Goal: Information Seeking & Learning: Learn about a topic

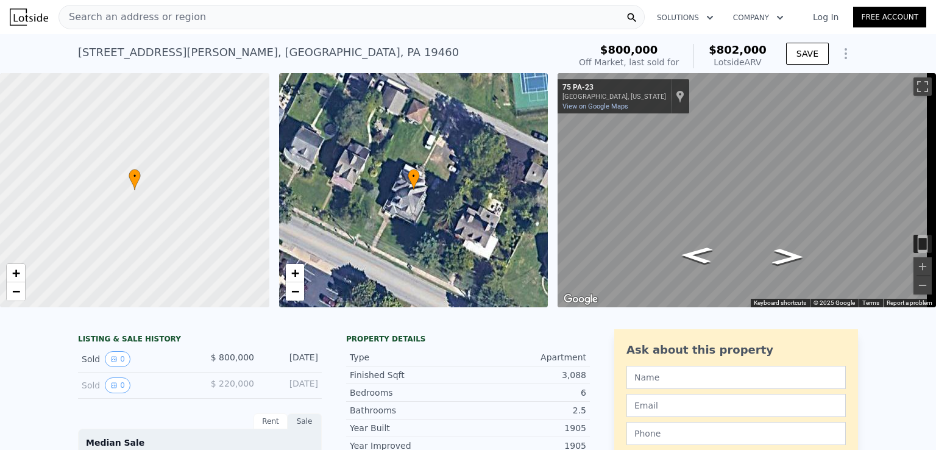
click at [172, 18] on span "Search an address or region" at bounding box center [132, 17] width 147 height 15
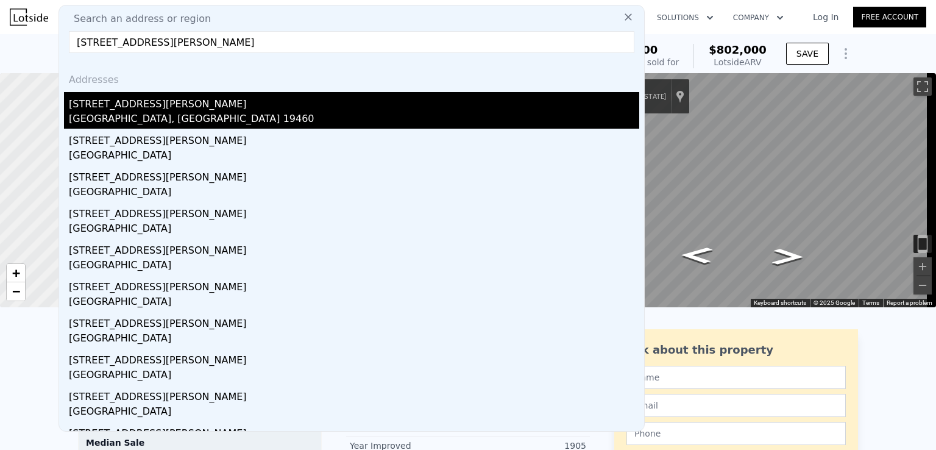
type input "[STREET_ADDRESS][PERSON_NAME]"
click at [117, 105] on div "[STREET_ADDRESS][PERSON_NAME]" at bounding box center [354, 102] width 570 height 20
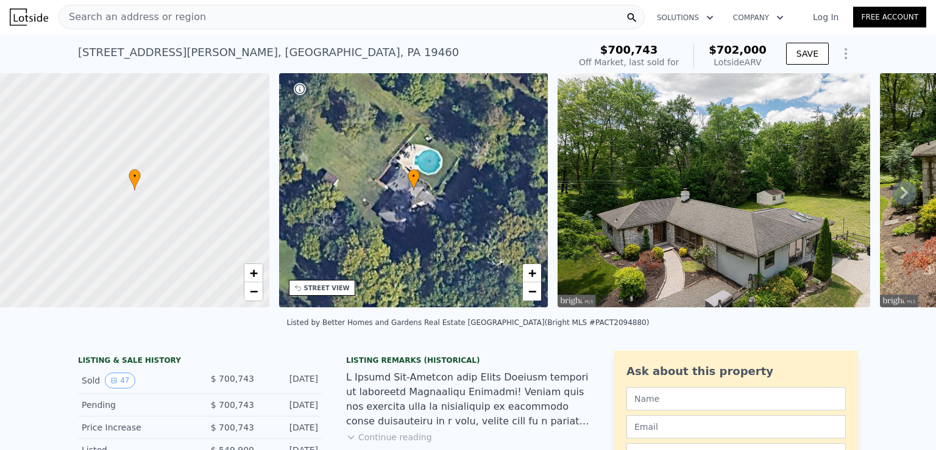
click at [149, 15] on span "Search an address or region" at bounding box center [132, 17] width 147 height 15
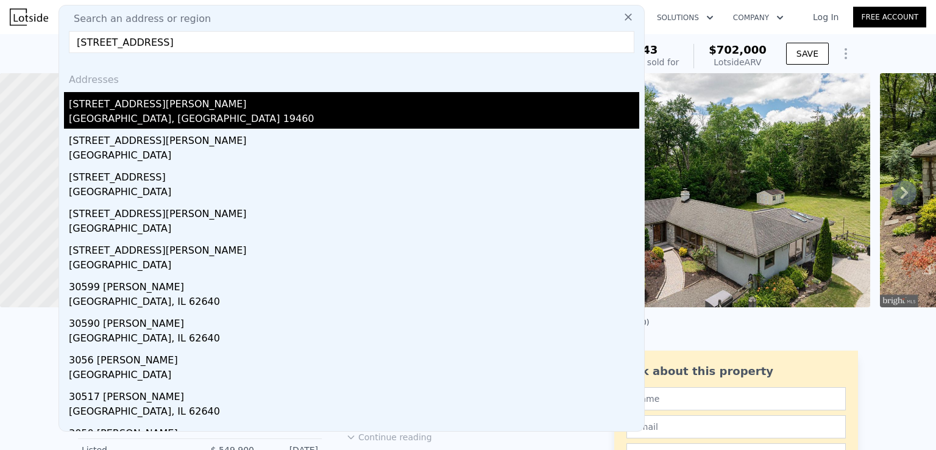
type input "[STREET_ADDRESS]"
click at [113, 113] on div "[GEOGRAPHIC_DATA], [GEOGRAPHIC_DATA] 19460" at bounding box center [354, 120] width 570 height 17
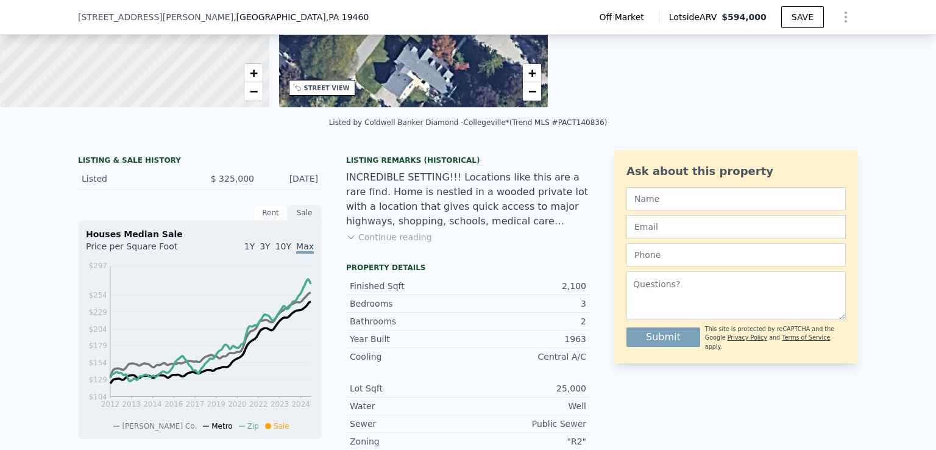
scroll to position [200, 0]
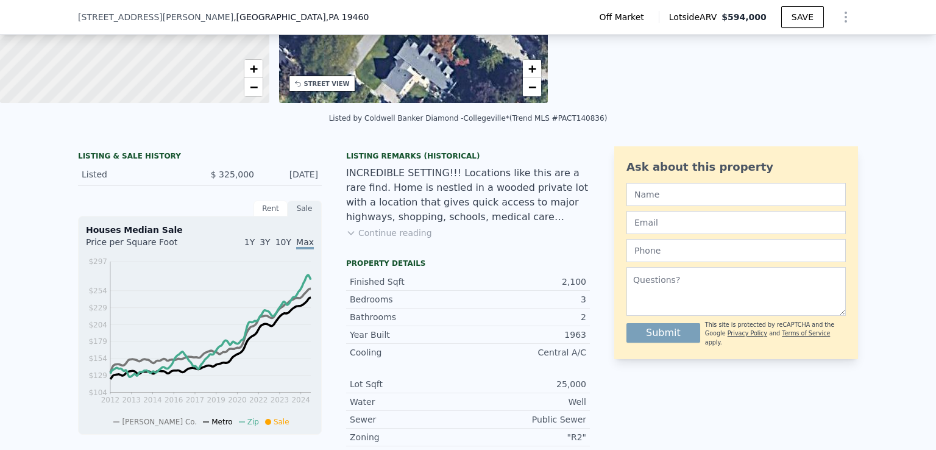
click at [361, 239] on button "Continue reading" at bounding box center [389, 233] width 86 height 12
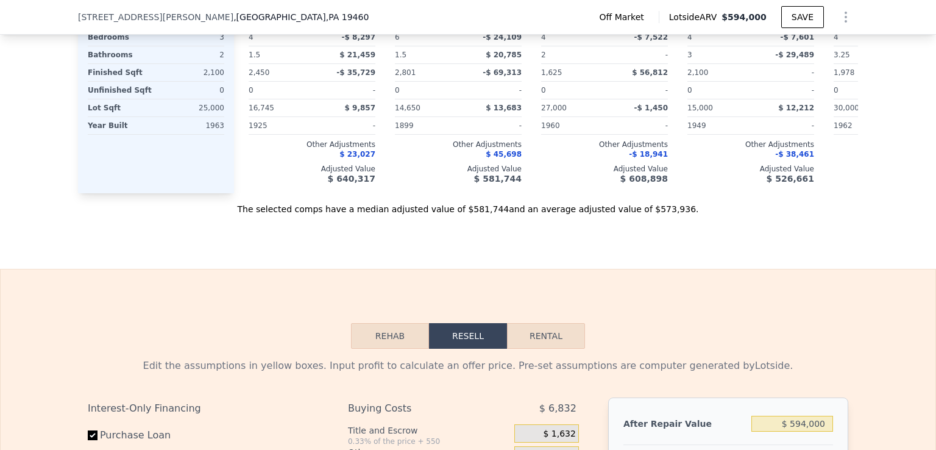
scroll to position [1423, 0]
